Goal: Find specific page/section: Find specific page/section

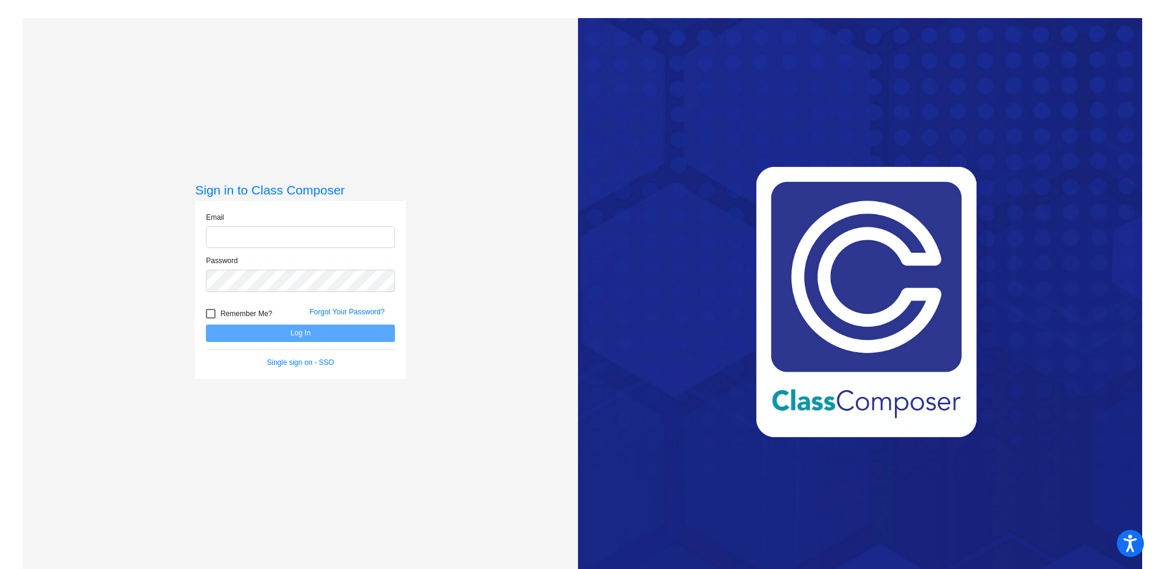
type input "[EMAIL_ADDRESS][PERSON_NAME][DOMAIN_NAME]"
click at [258, 335] on button "Log In" at bounding box center [300, 332] width 189 height 17
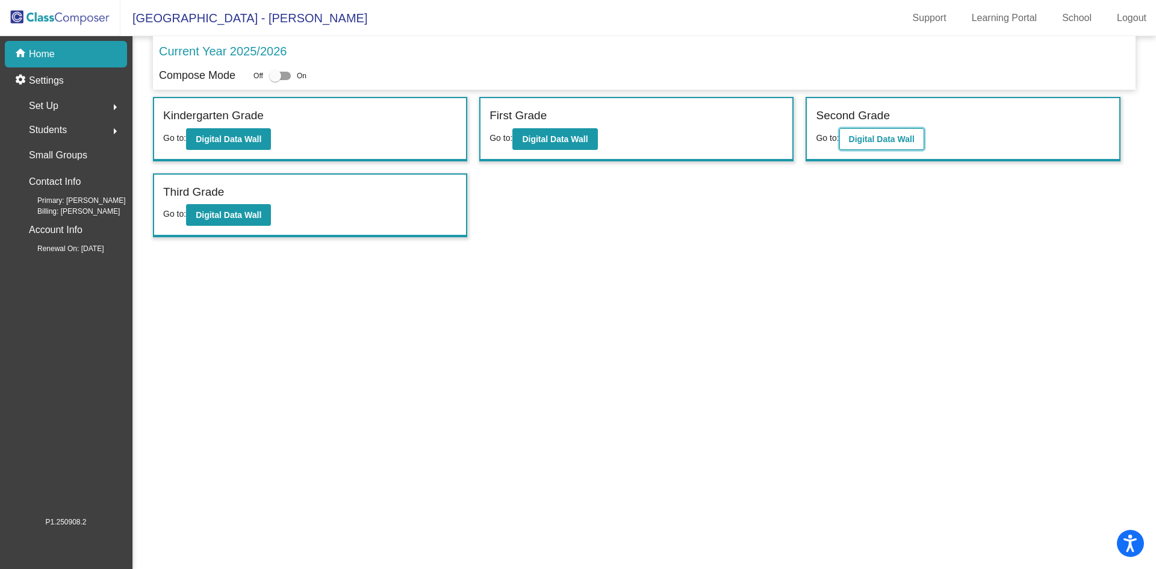
click at [871, 140] on b "Digital Data Wall" at bounding box center [882, 139] width 66 height 10
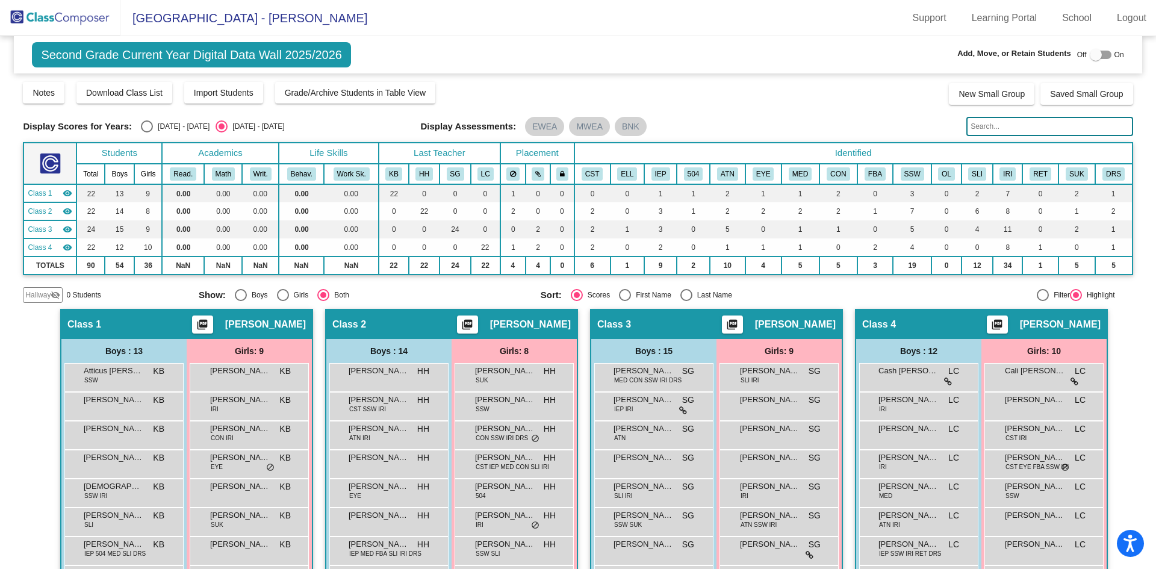
click at [25, 13] on img at bounding box center [60, 18] width 120 height 36
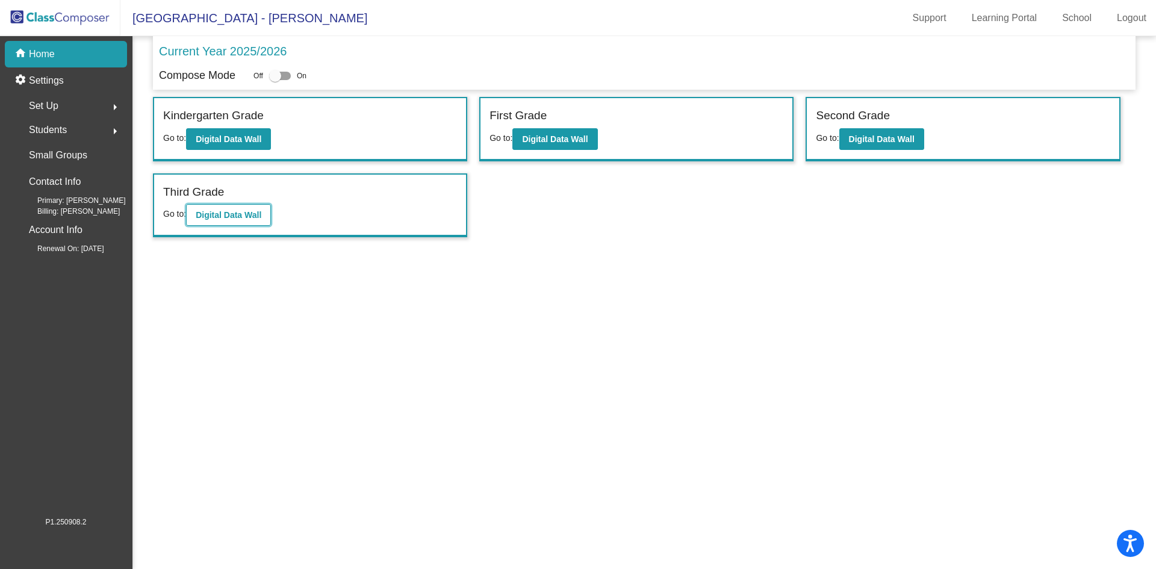
click at [254, 211] on b "Digital Data Wall" at bounding box center [229, 215] width 66 height 10
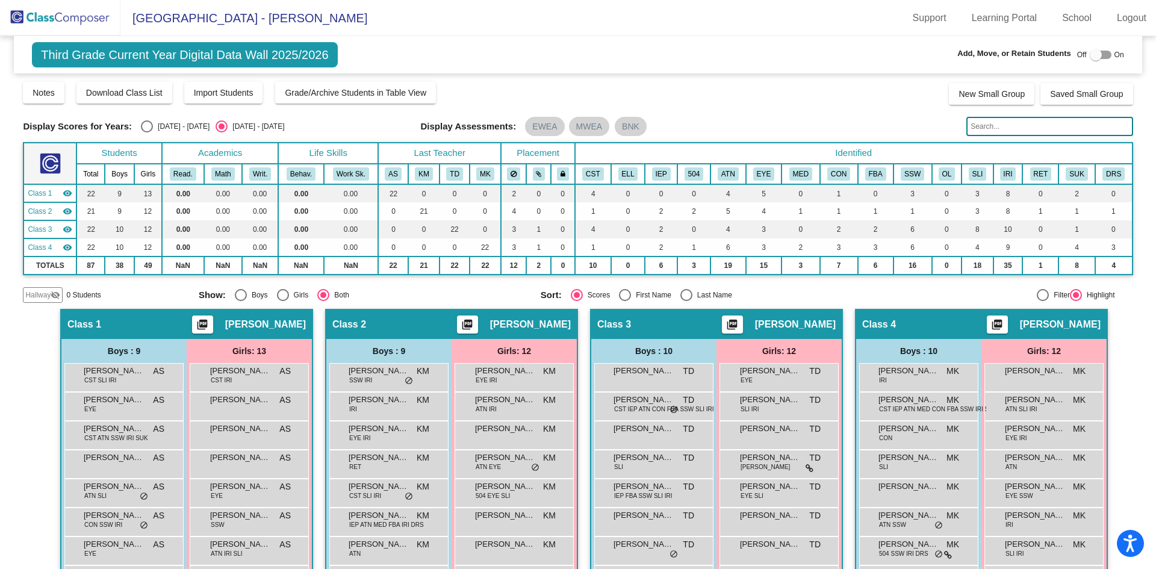
click at [1063, 128] on input "text" at bounding box center [1049, 126] width 166 height 19
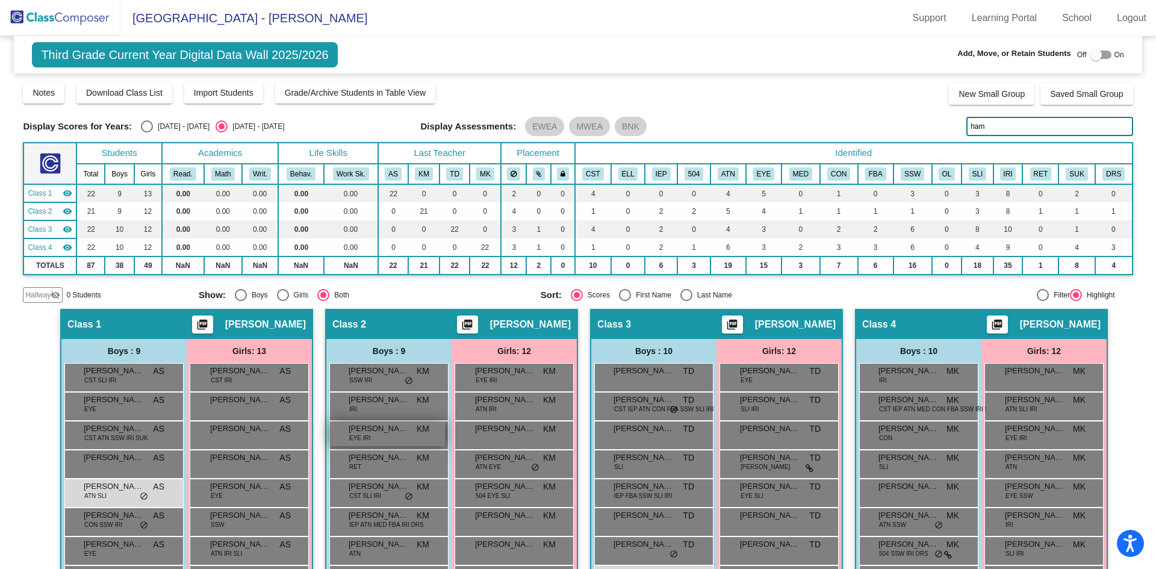
scroll to position [60, 0]
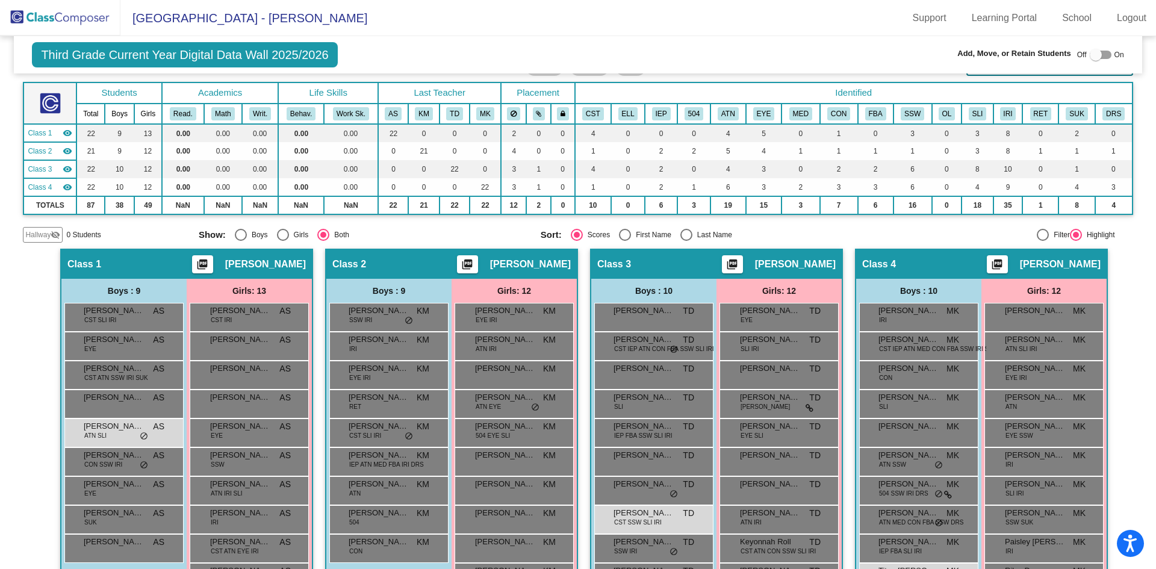
type input "ham"
